Goal: Task Accomplishment & Management: Use online tool/utility

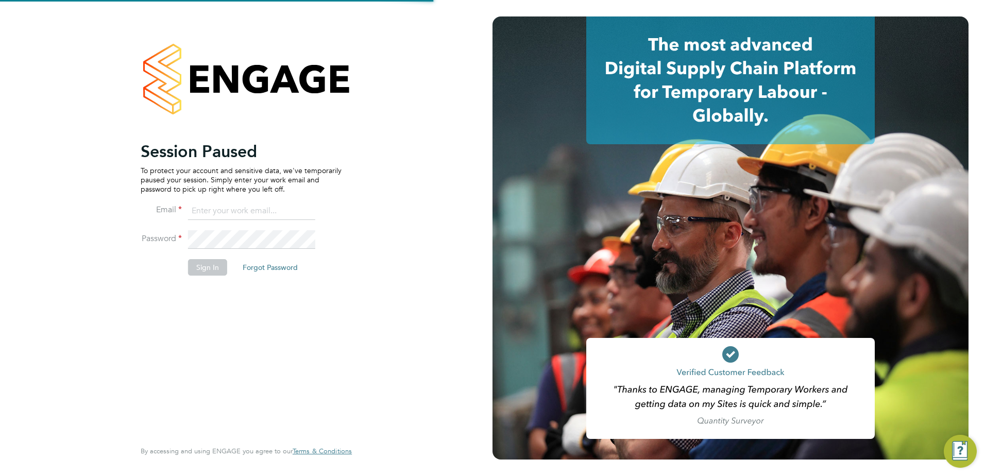
type input "[PERSON_NAME][EMAIL_ADDRESS][PERSON_NAME][DOMAIN_NAME]"
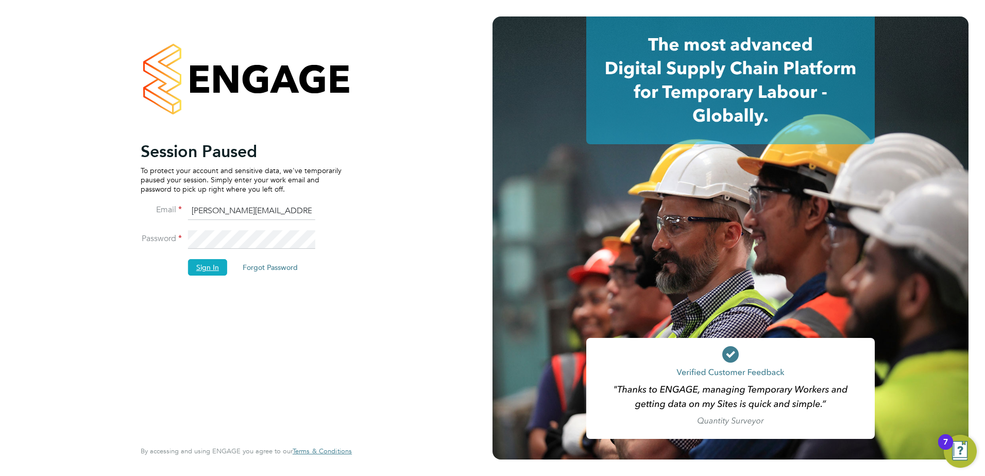
click at [208, 270] on button "Sign In" at bounding box center [207, 267] width 39 height 16
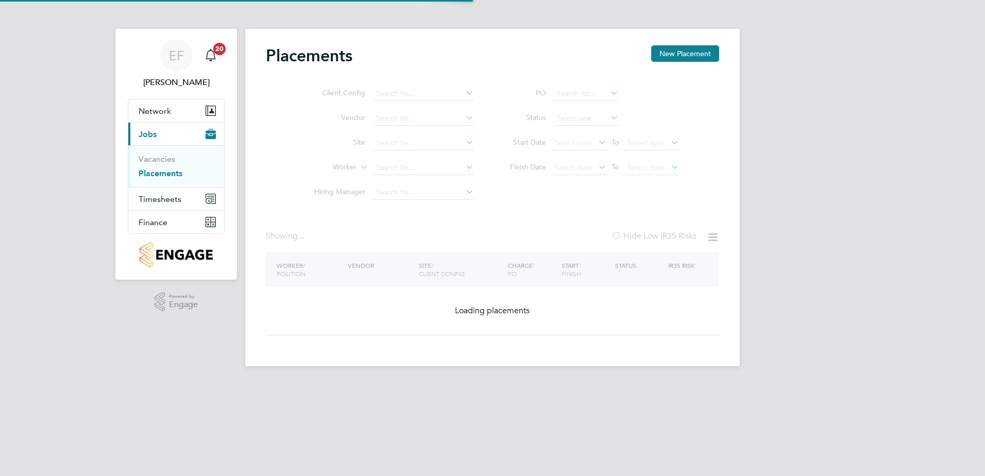
type input "James Grange"
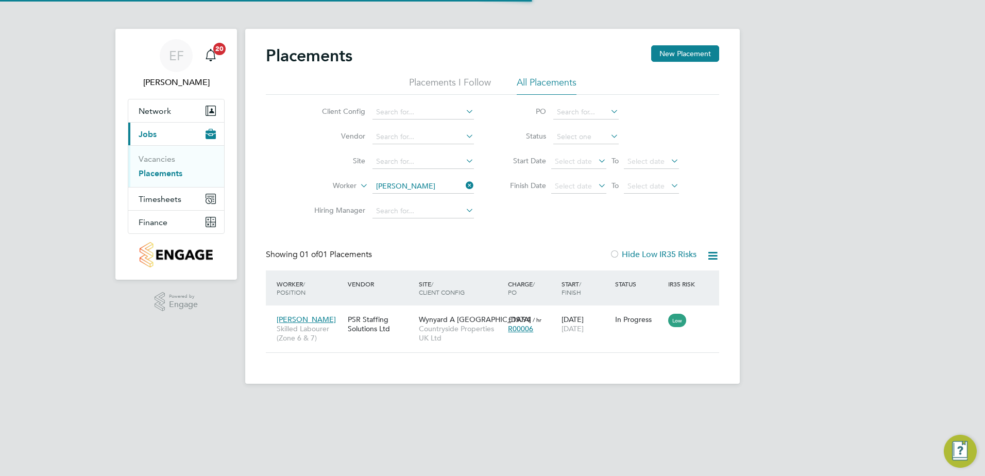
scroll to position [10, 48]
click at [400, 137] on input at bounding box center [422, 137] width 101 height 14
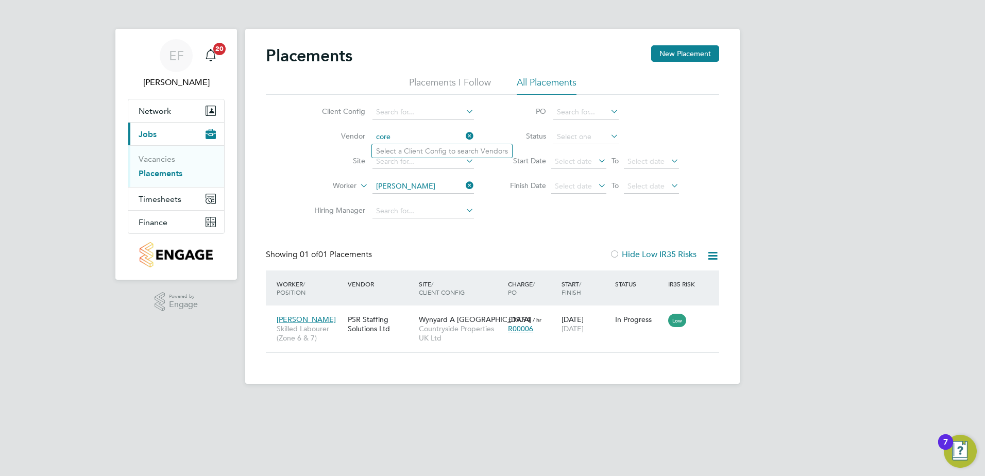
click at [421, 133] on input "core" at bounding box center [422, 137] width 101 height 14
type input "core"
click at [161, 176] on link "Placements" at bounding box center [161, 173] width 44 height 10
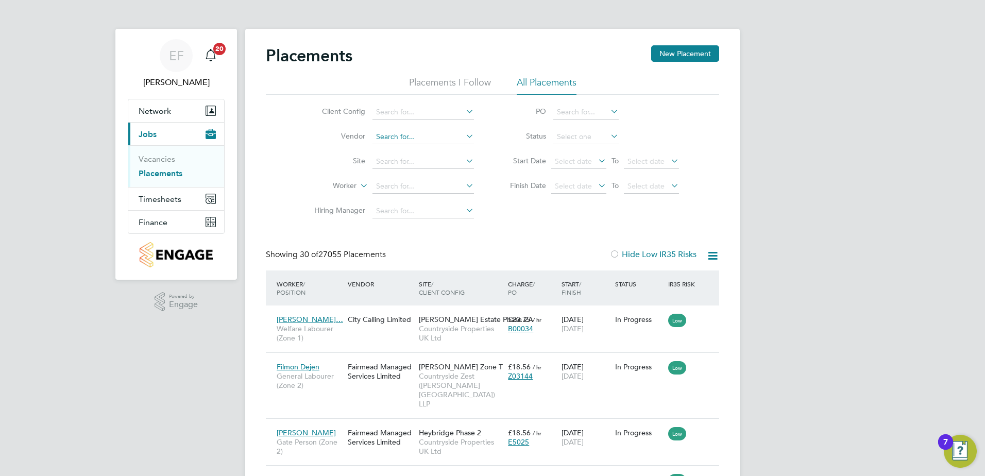
click at [407, 135] on input at bounding box center [422, 137] width 101 height 14
type input "co"
drag, startPoint x: 384, startPoint y: 134, endPoint x: 357, endPoint y: 138, distance: 27.5
click at [358, 138] on li "Vendor co" at bounding box center [390, 137] width 194 height 25
click at [665, 60] on button "New Placement" at bounding box center [685, 53] width 68 height 16
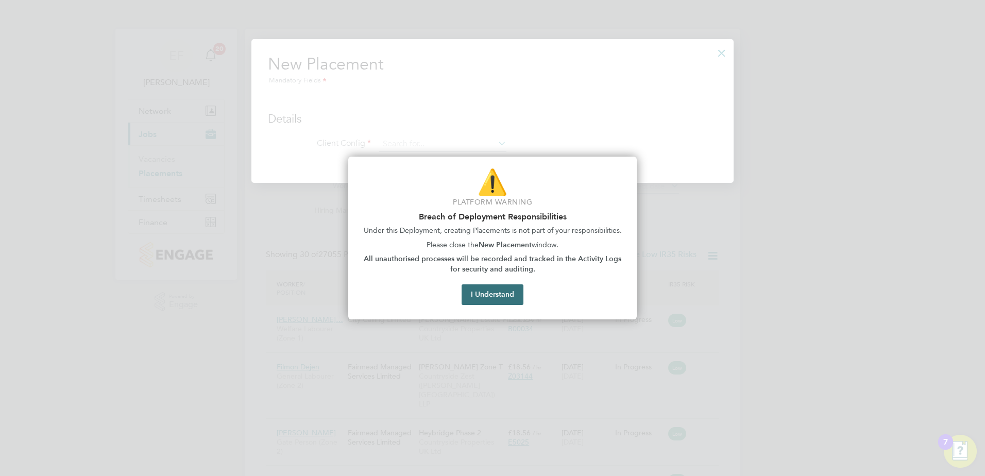
click at [501, 297] on button "I Understand" at bounding box center [493, 294] width 62 height 21
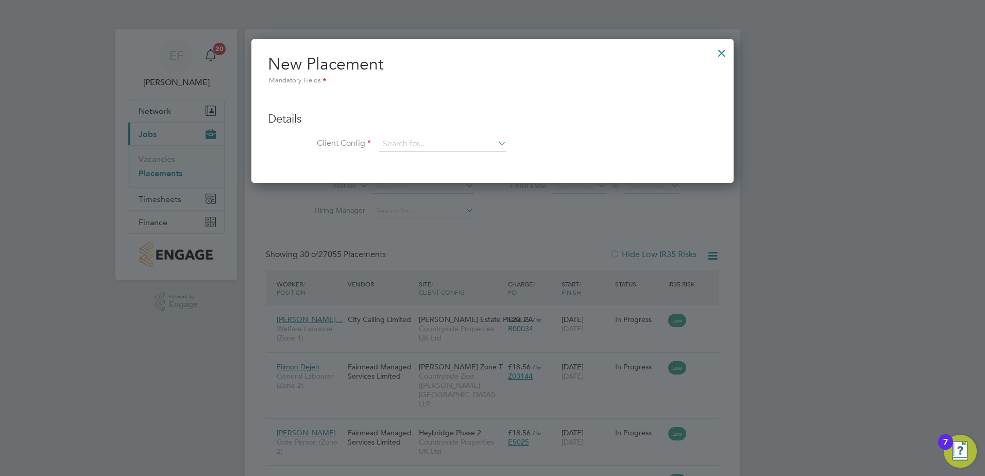
click at [725, 57] on div at bounding box center [721, 50] width 19 height 19
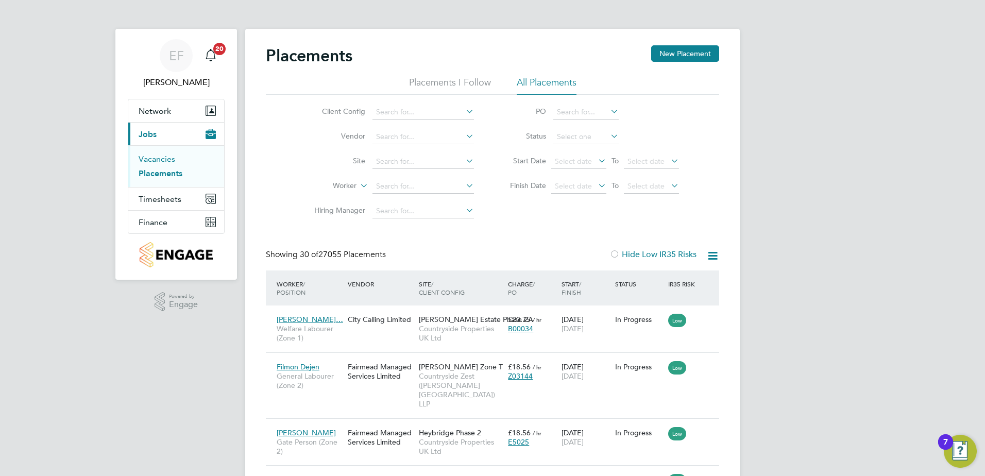
click at [153, 163] on link "Vacancies" at bounding box center [157, 159] width 37 height 10
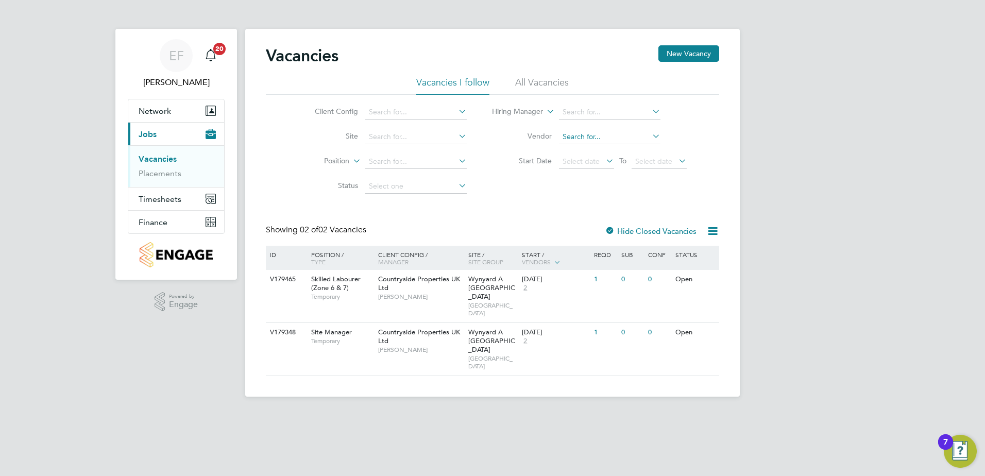
click at [602, 137] on input at bounding box center [609, 137] width 101 height 14
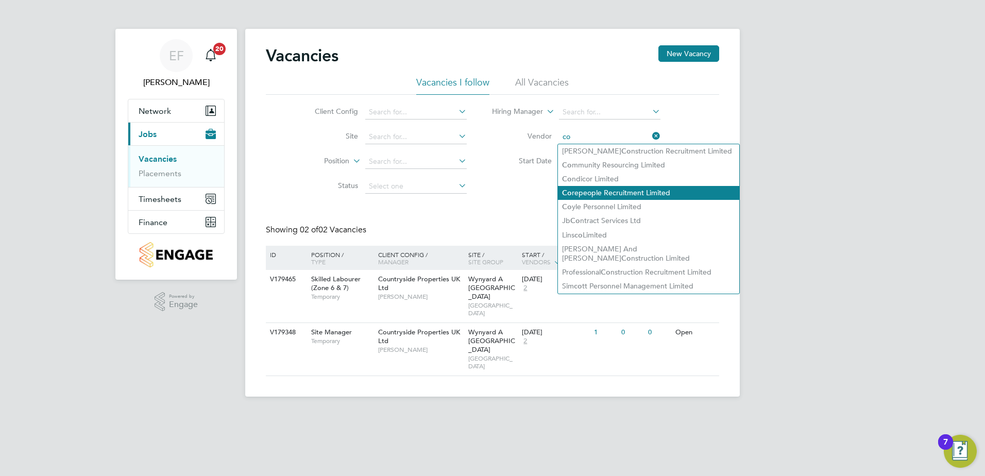
click at [599, 192] on li "Co repeople Recruitment Limited" at bounding box center [648, 193] width 181 height 14
type input "Corepeople Recruitment Limited"
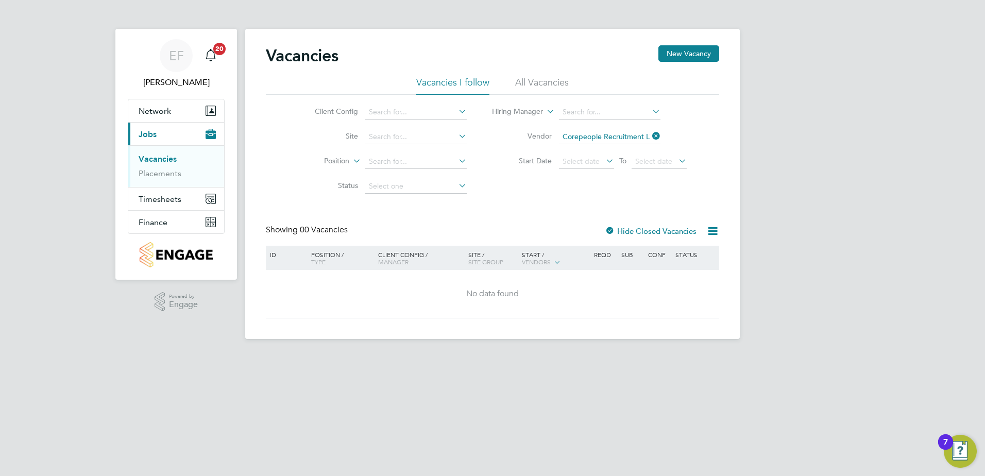
click at [552, 86] on li "All Vacancies" at bounding box center [542, 85] width 54 height 19
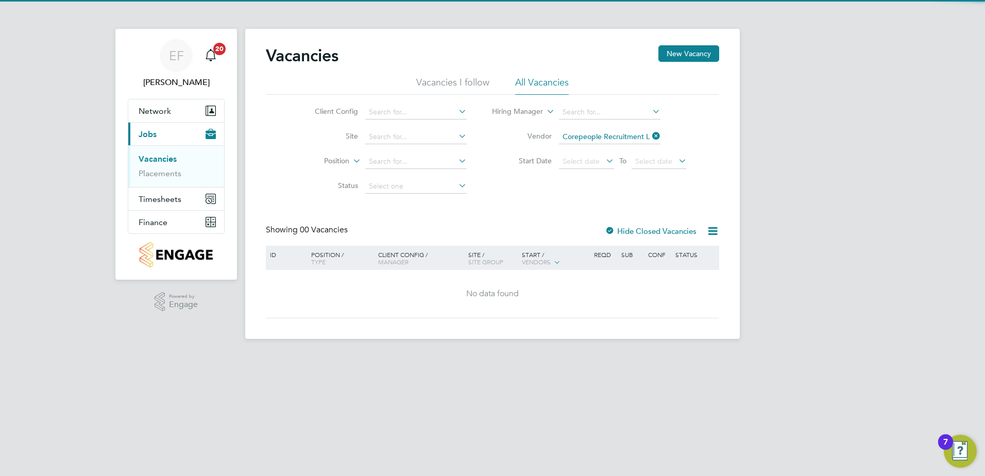
click at [608, 232] on div at bounding box center [610, 232] width 10 height 10
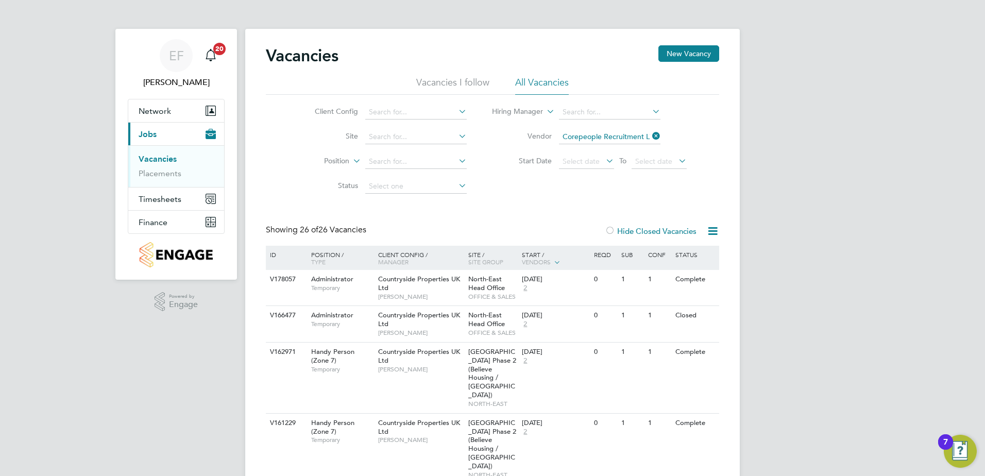
click at [165, 158] on link "Vacancies" at bounding box center [158, 159] width 38 height 10
